Goal: Task Accomplishment & Management: Understand process/instructions

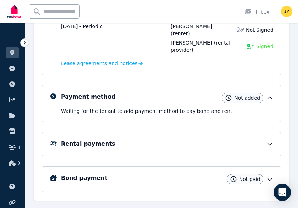
scroll to position [149, 0]
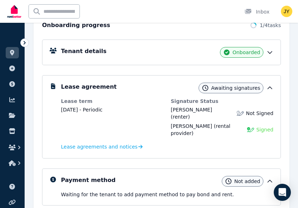
click at [271, 87] on icon at bounding box center [270, 88] width 4 height 2
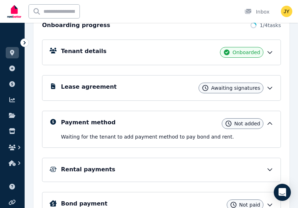
click at [271, 87] on icon at bounding box center [270, 88] width 4 height 2
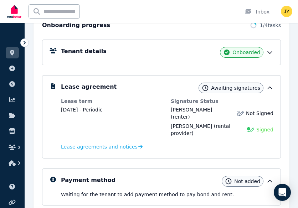
click at [121, 143] on div "Lease agreements and notices" at bounding box center [167, 147] width 212 height 9
click at [140, 144] on icon at bounding box center [142, 146] width 4 height 5
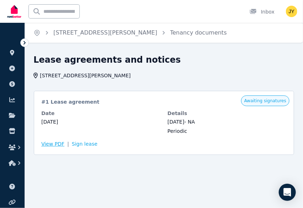
click at [56, 145] on span "View PDF" at bounding box center [52, 143] width 23 height 7
click at [80, 144] on link "Sign lease" at bounding box center [85, 143] width 26 height 7
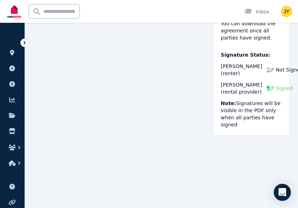
scroll to position [386, 0]
